Goal: Share content

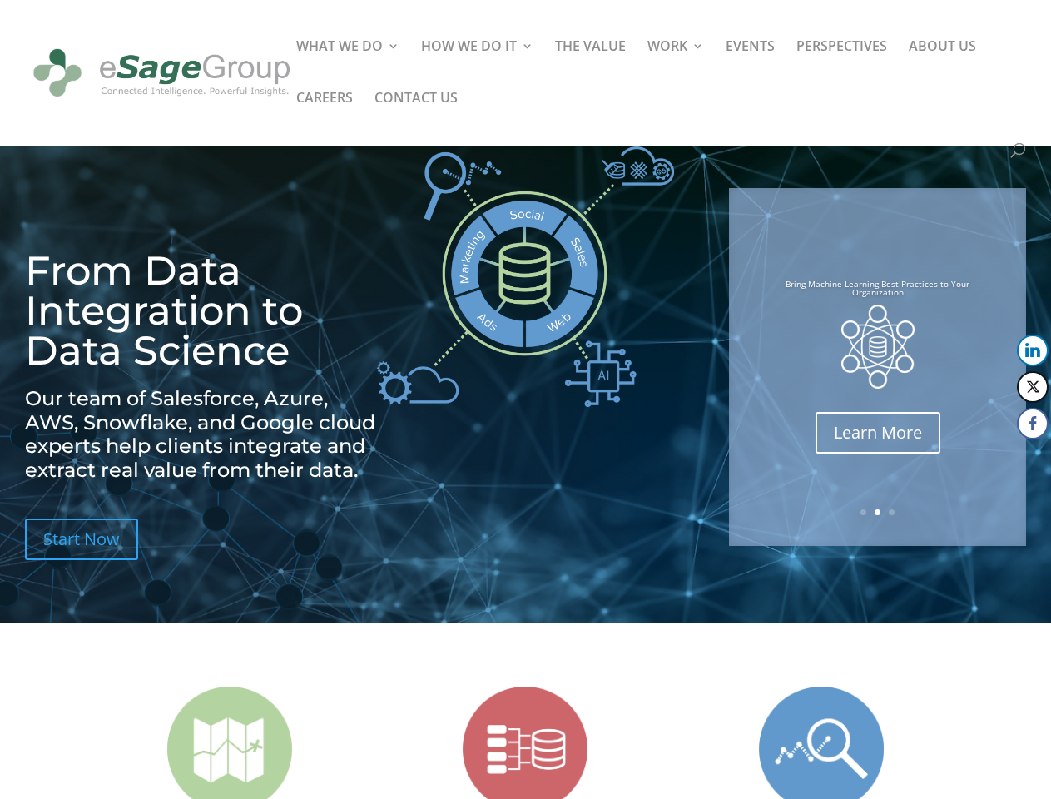
click at [525, 399] on img at bounding box center [525, 276] width 297 height 260
click at [877, 367] on img at bounding box center [877, 346] width 73 height 83
click at [731, 367] on link "Previous" at bounding box center [731, 367] width 40 height 40
click at [1033, 350] on button "LinkedIn" at bounding box center [1033, 351] width 32 height 32
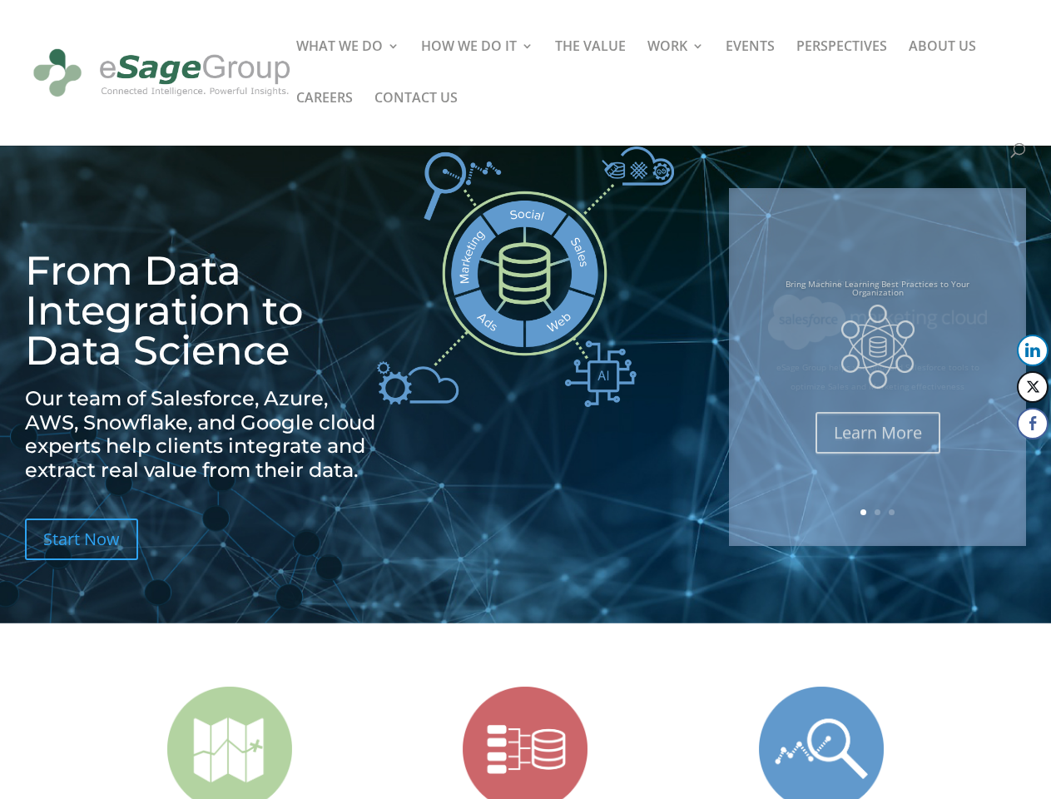
click at [1033, 387] on button "Twitter" at bounding box center [1033, 387] width 32 height 32
click at [1033, 424] on button "Facebook" at bounding box center [1033, 424] width 32 height 32
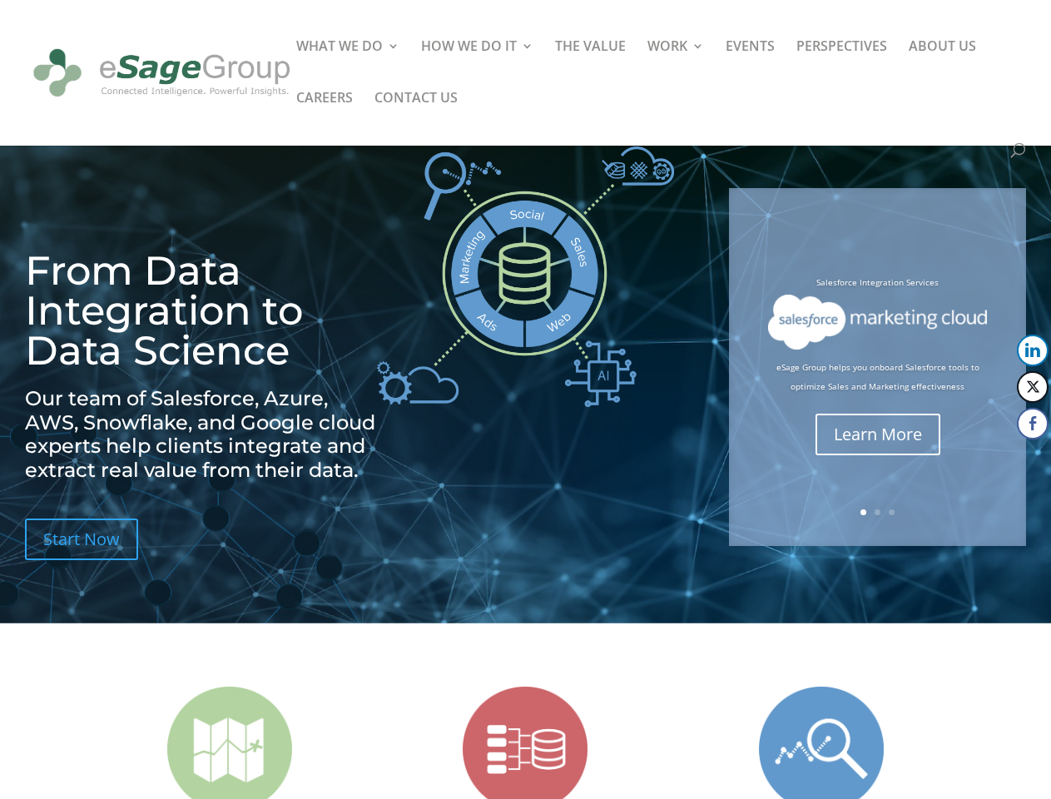
click at [1001, 457] on span at bounding box center [1001, 457] width 20 height 20
